Goal: Information Seeking & Learning: Understand process/instructions

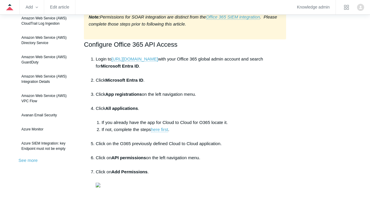
scroll to position [100, 0]
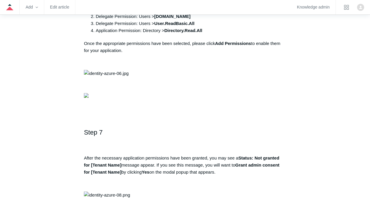
scroll to position [760, 0]
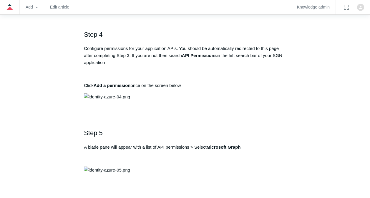
scroll to position [535, 0]
drag, startPoint x: 87, startPoint y: 137, endPoint x: 188, endPoint y: 140, distance: 100.6
copy pre "https://auth.todyl.com/v1/login/callback"
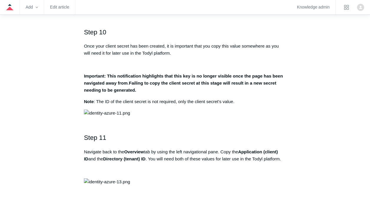
scroll to position [1202, 0]
drag, startPoint x: 161, startPoint y: 88, endPoint x: 219, endPoint y: 85, distance: 57.7
copy strong "Directory.AccessAsUser.All"
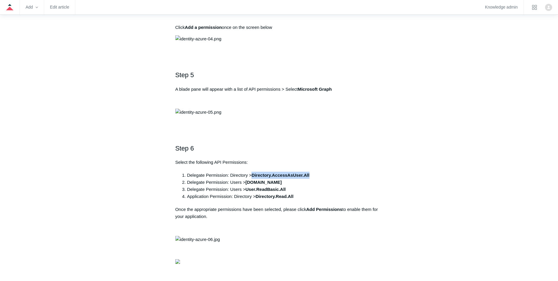
scroll to position [588, 0]
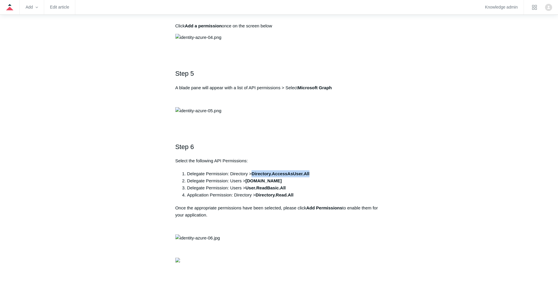
drag, startPoint x: 278, startPoint y: 89, endPoint x: 169, endPoint y: 90, distance: 109.4
copy pre "https://auth.todyl.com/v1/login/callback"
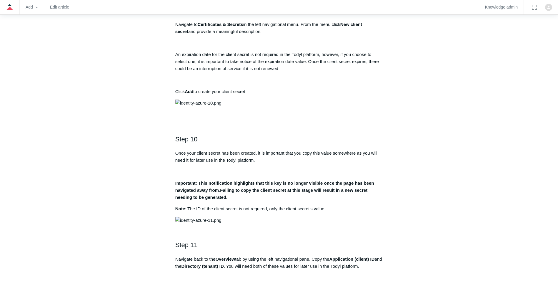
scroll to position [1088, 0]
drag, startPoint x: 254, startPoint y: 216, endPoint x: 311, endPoint y: 216, distance: 57.4
copy strong "Directory.AccessAsUser.All"
drag, startPoint x: 246, startPoint y: 224, endPoint x: 269, endPoint y: 225, distance: 22.4
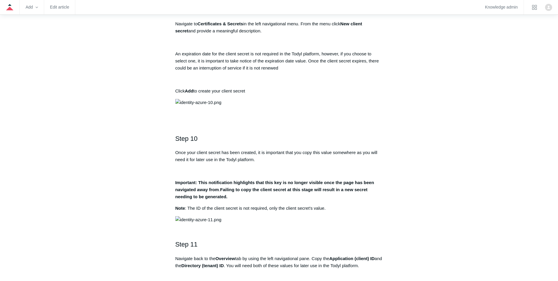
copy strong "User.Read"
drag, startPoint x: 257, startPoint y: 237, endPoint x: 294, endPoint y: 237, distance: 37.1
copy strong "Directory.Read.All"
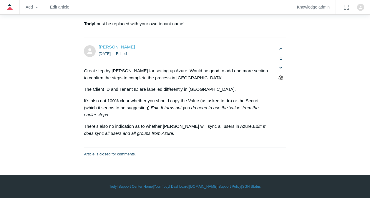
scroll to position [3156, 0]
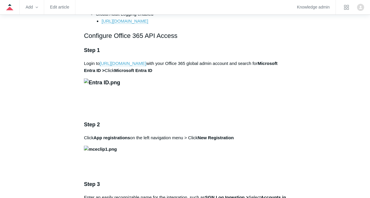
scroll to position [366, 0]
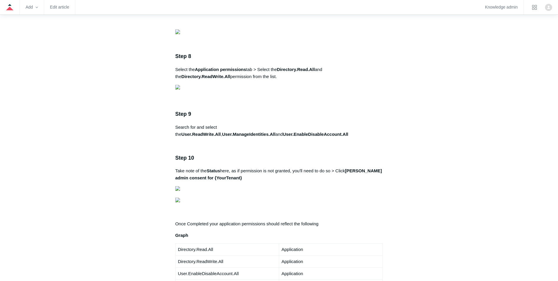
scroll to position [896, 0]
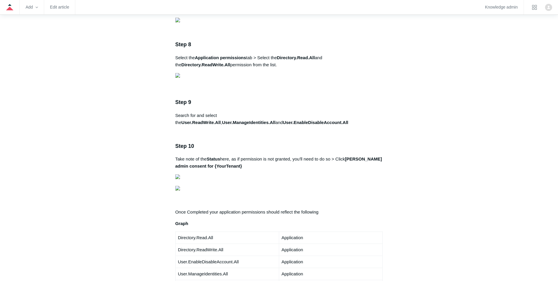
click at [468, 59] on main "Todyl Support Center Integration Guides SIEM Integrations Articles in this sect…" at bounding box center [279, 174] width 558 height 2068
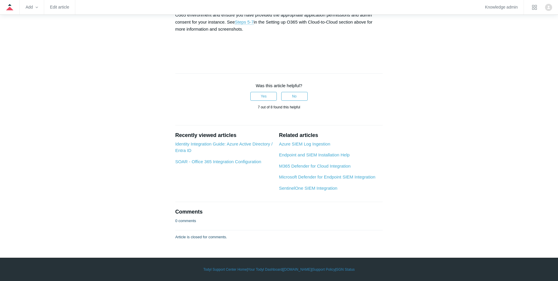
scroll to position [2778, 0]
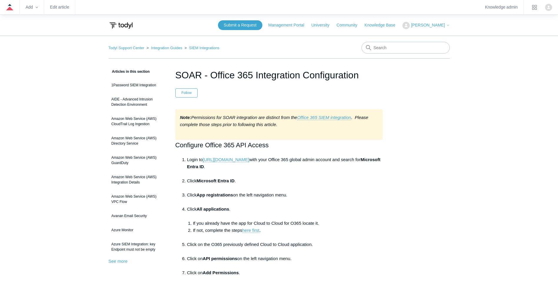
scroll to position [100, 0]
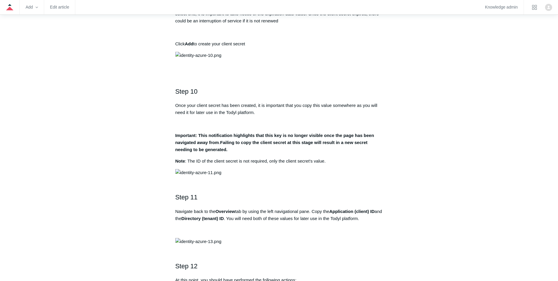
scroll to position [1206, 0]
